Goal: Find specific page/section: Find specific page/section

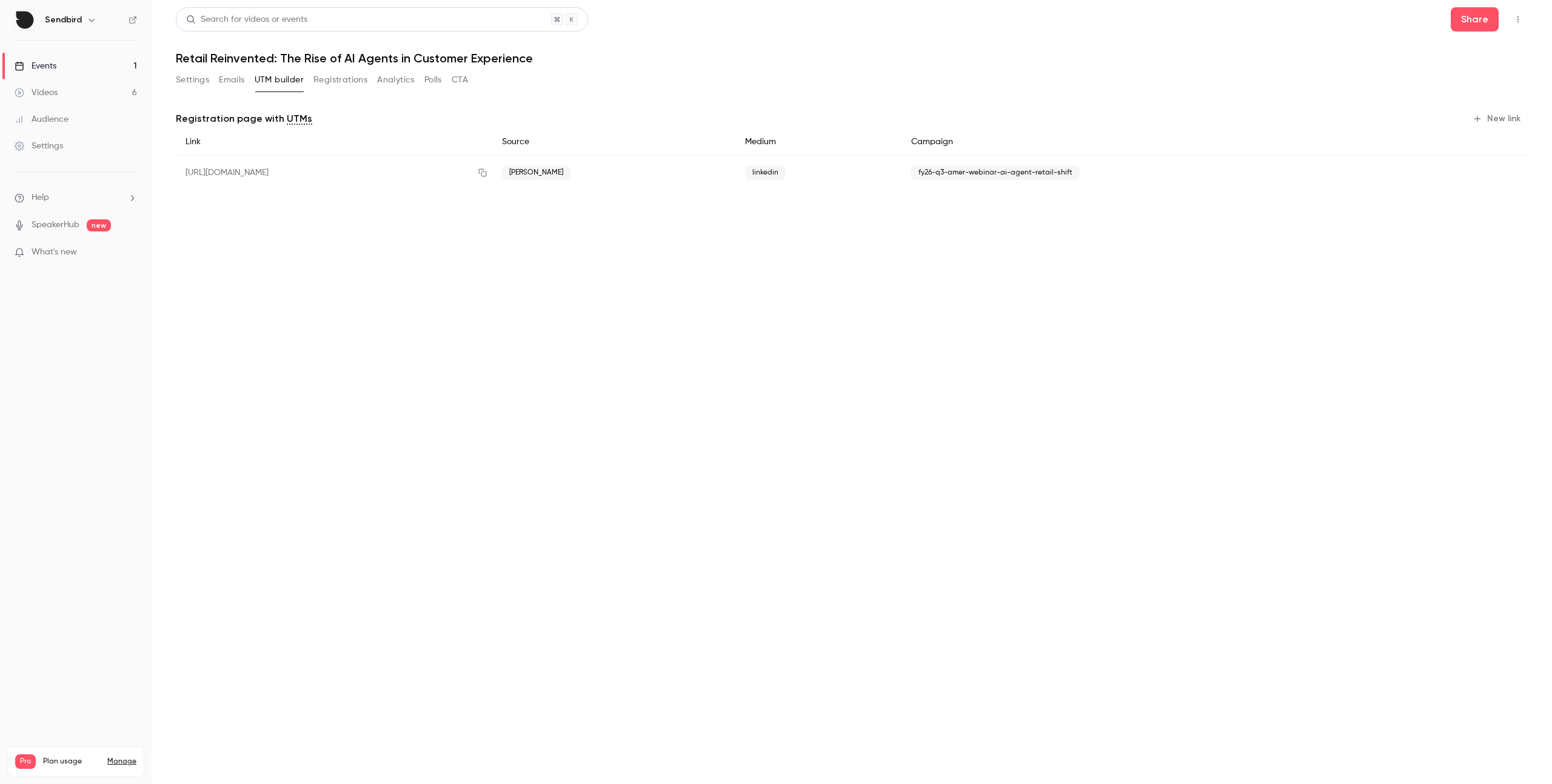
click at [217, 80] on div "Settings Emails UTM builder Registrations Analytics Polls CTA" at bounding box center [322, 80] width 293 height 19
click at [194, 78] on button "Settings" at bounding box center [193, 80] width 33 height 19
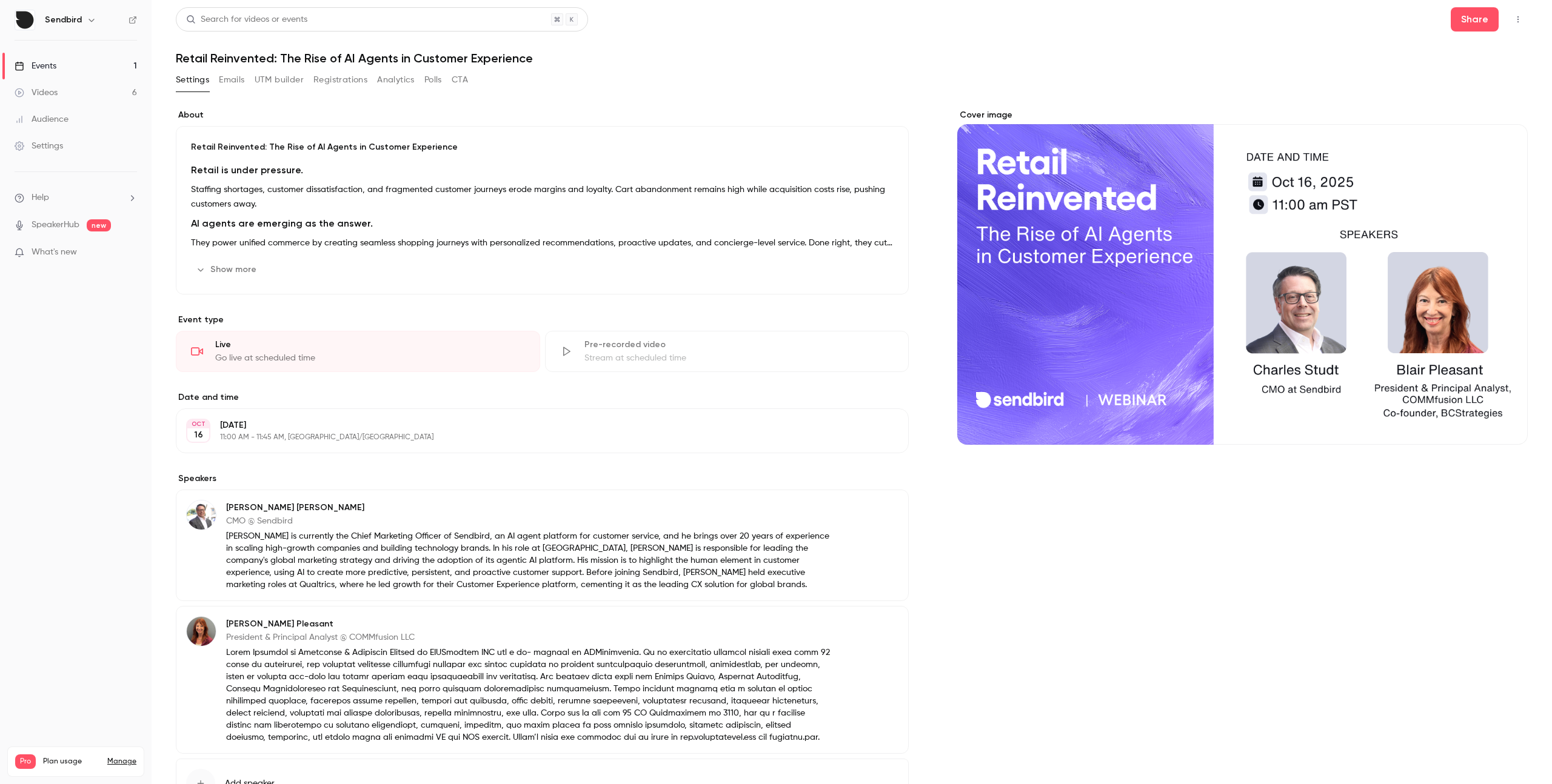
click at [334, 82] on button "Registrations" at bounding box center [340, 80] width 54 height 19
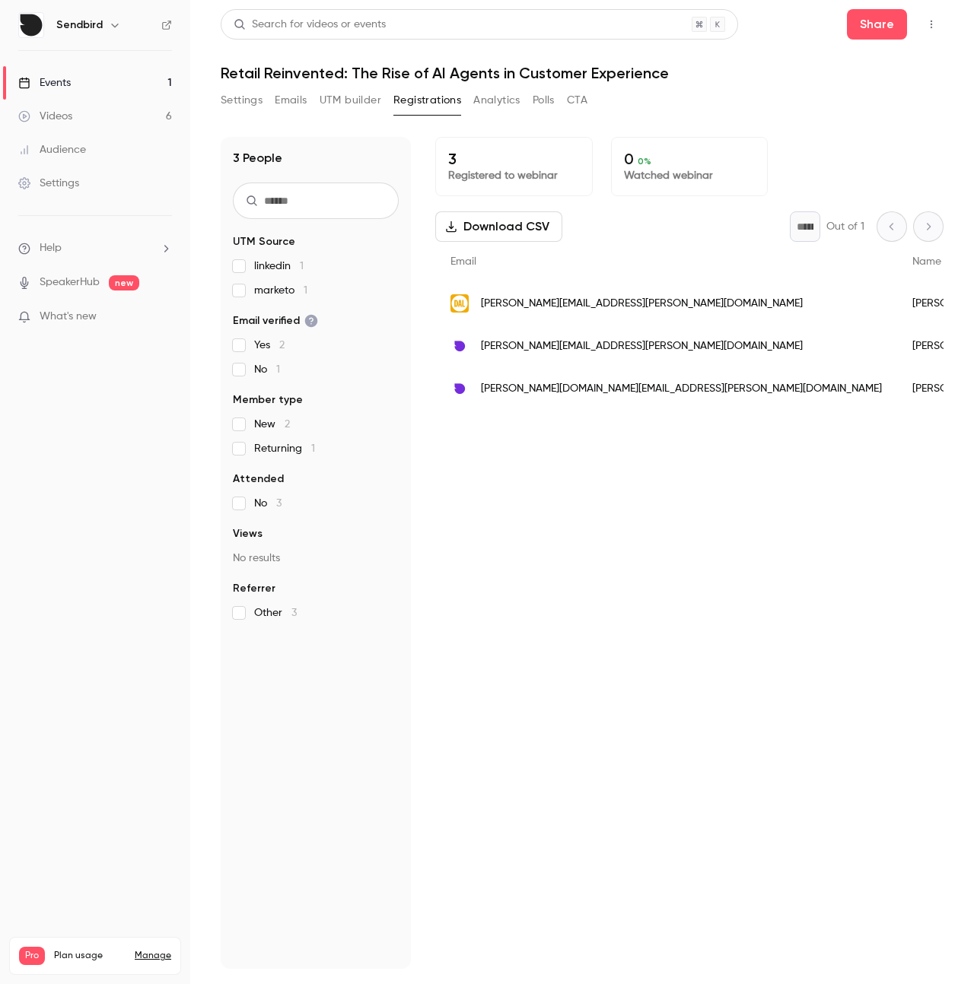
click at [284, 101] on button "Emails" at bounding box center [291, 100] width 32 height 24
